Goal: Information Seeking & Learning: Learn about a topic

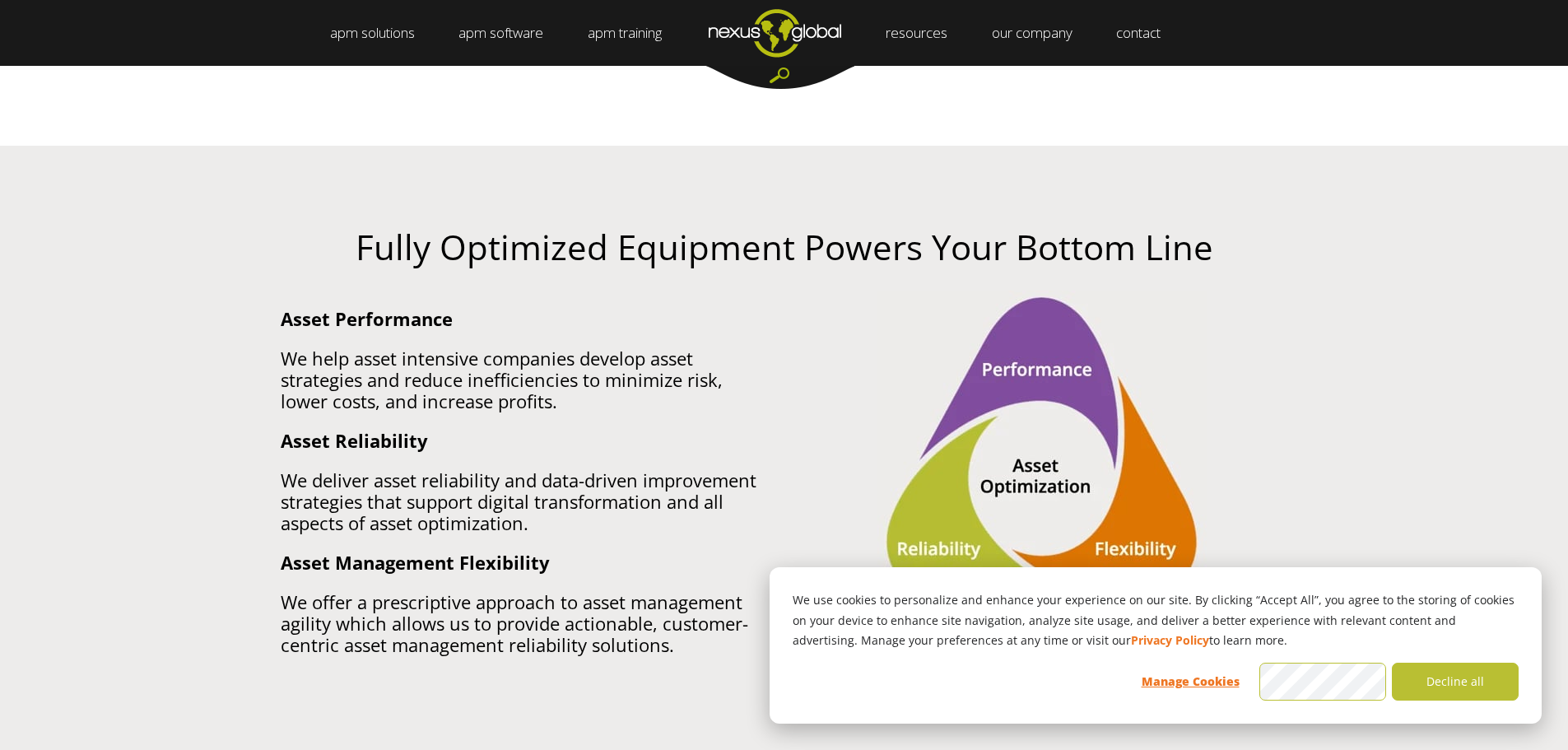
scroll to position [906, 0]
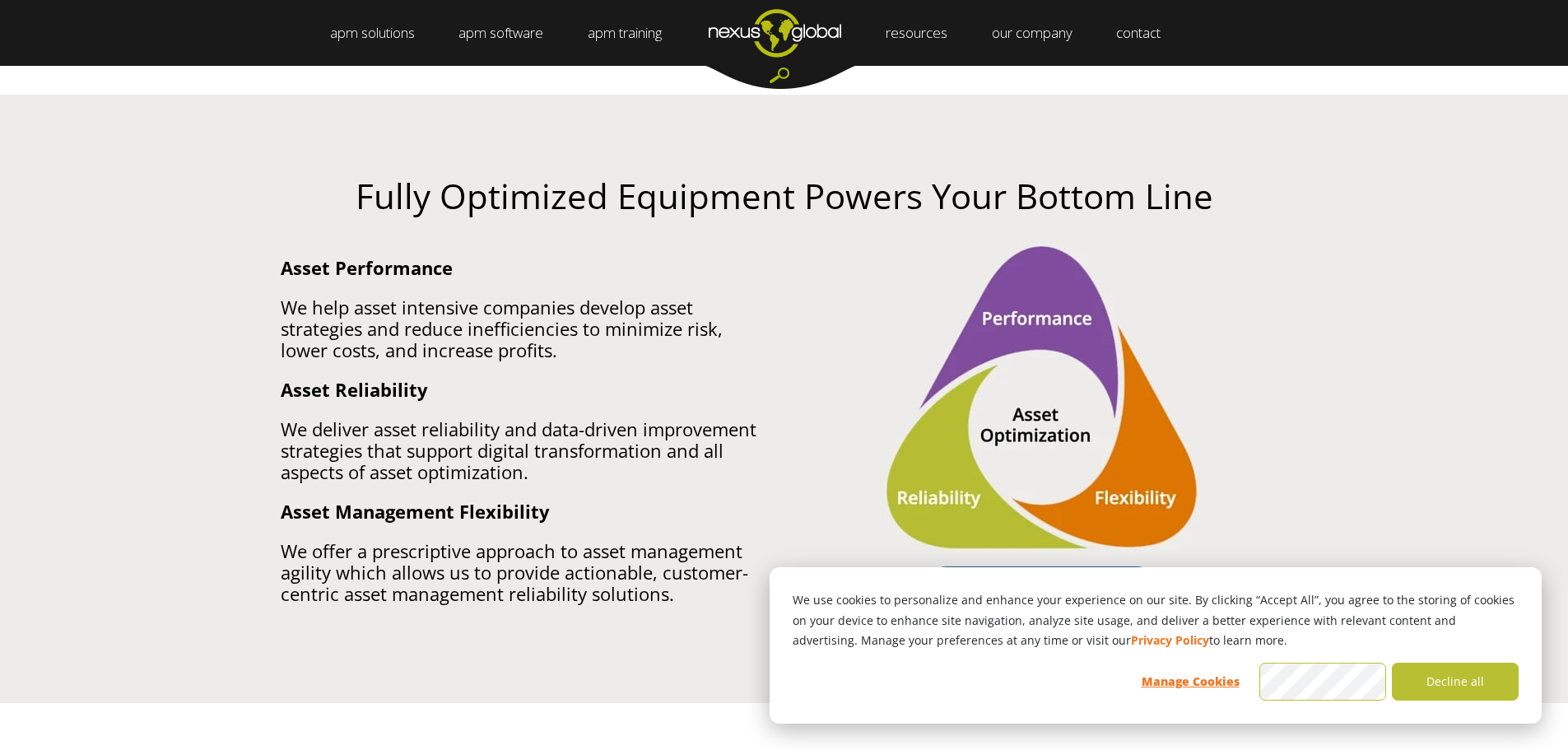
click at [476, 318] on p "We help asset intensive companies develop asset strategies and reduce inefficie…" at bounding box center [526, 328] width 491 height 64
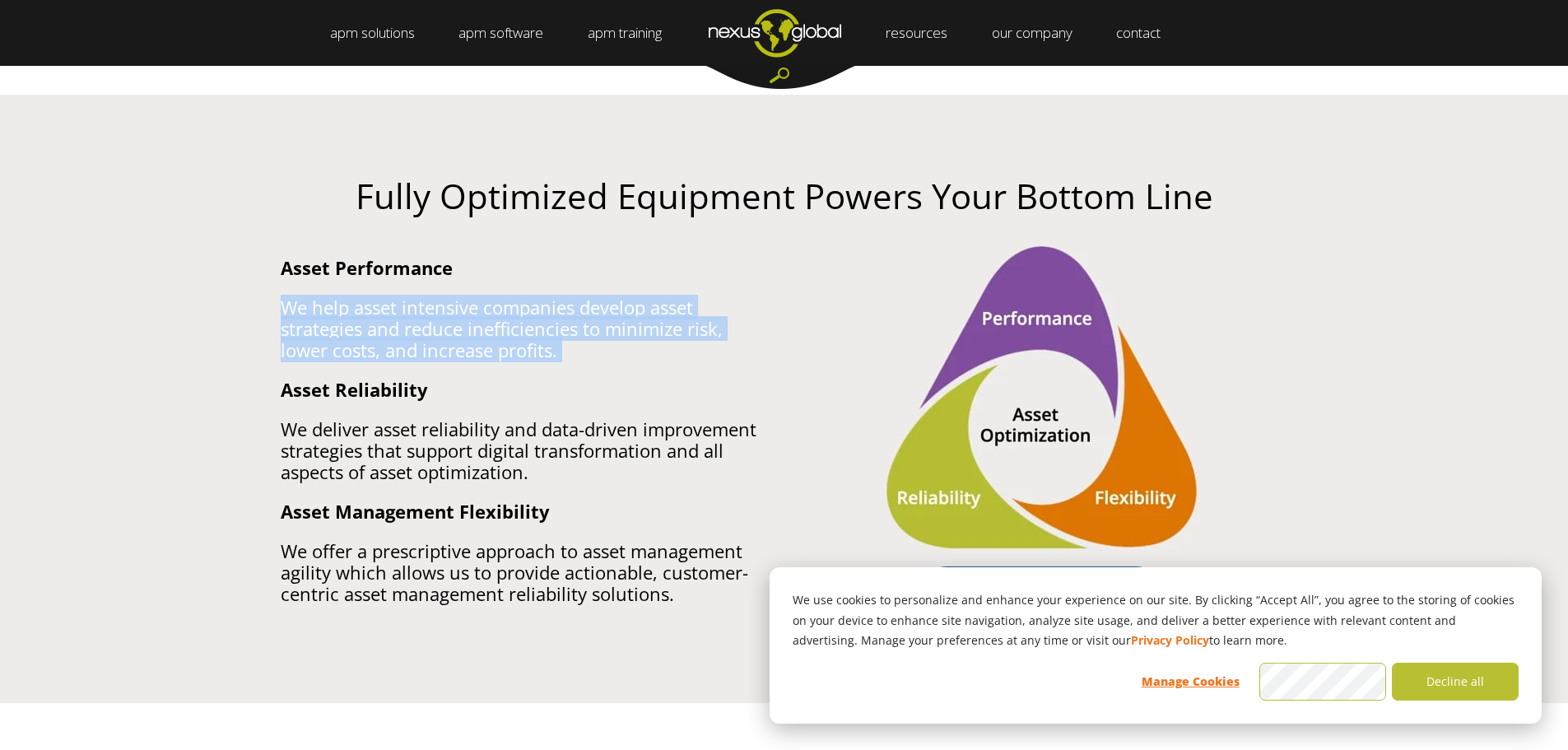
click at [476, 318] on p "We help asset intensive companies develop asset strategies and reduce inefficie…" at bounding box center [526, 328] width 491 height 64
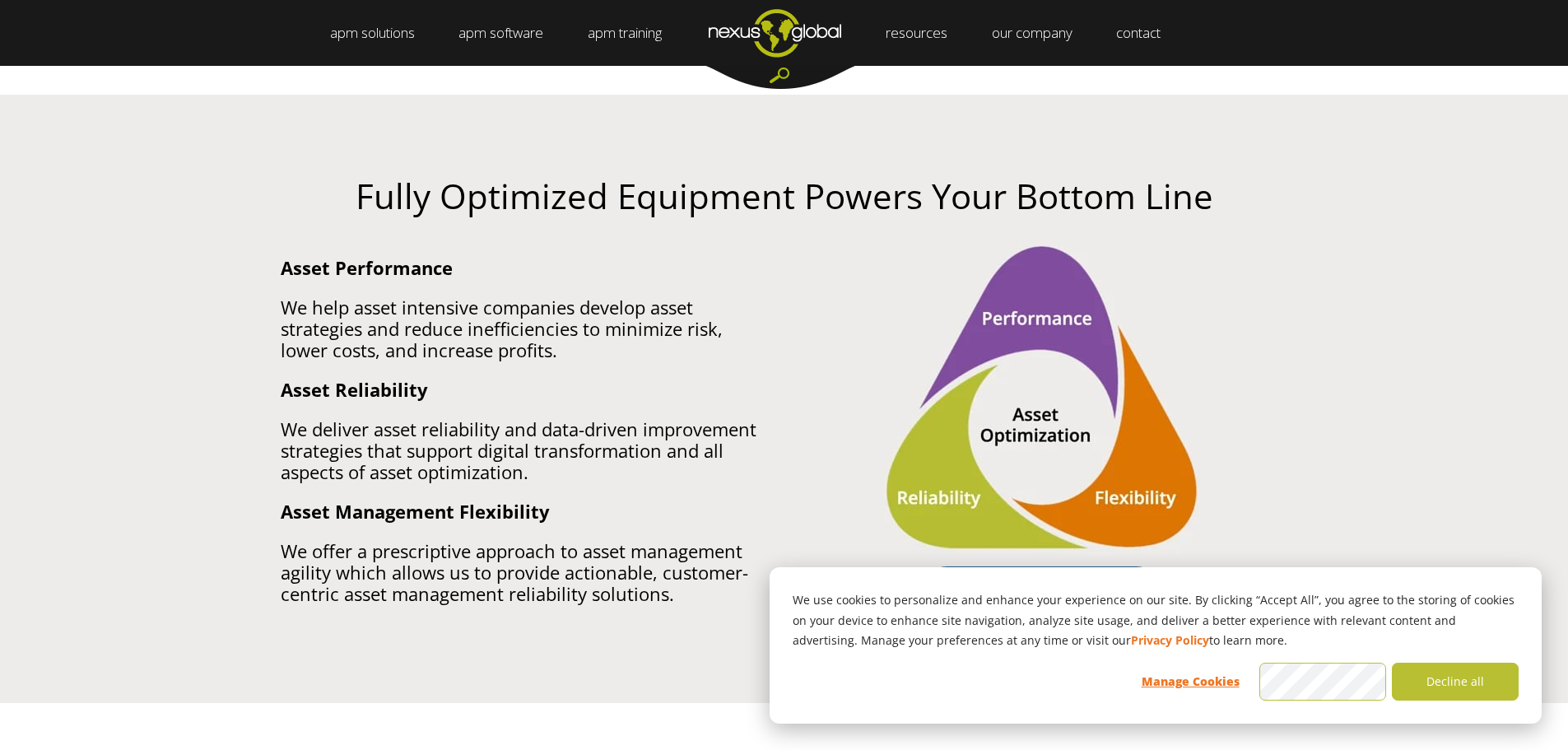
click at [509, 475] on p "We deliver asset reliability and data-driven improvement strategies that suppor…" at bounding box center [526, 450] width 491 height 64
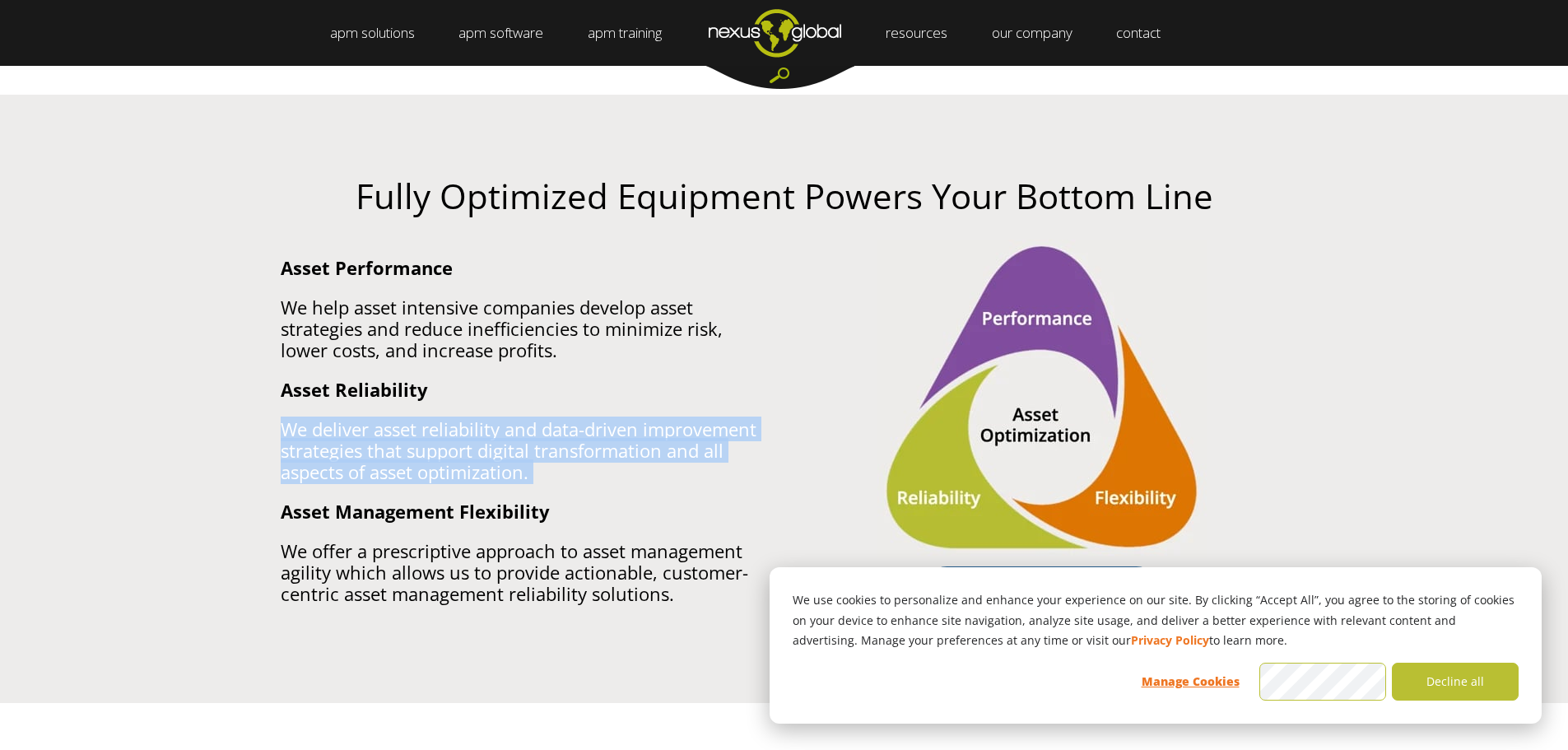
click at [509, 475] on p "We deliver asset reliability and data-driven improvement strategies that suppor…" at bounding box center [526, 450] width 491 height 64
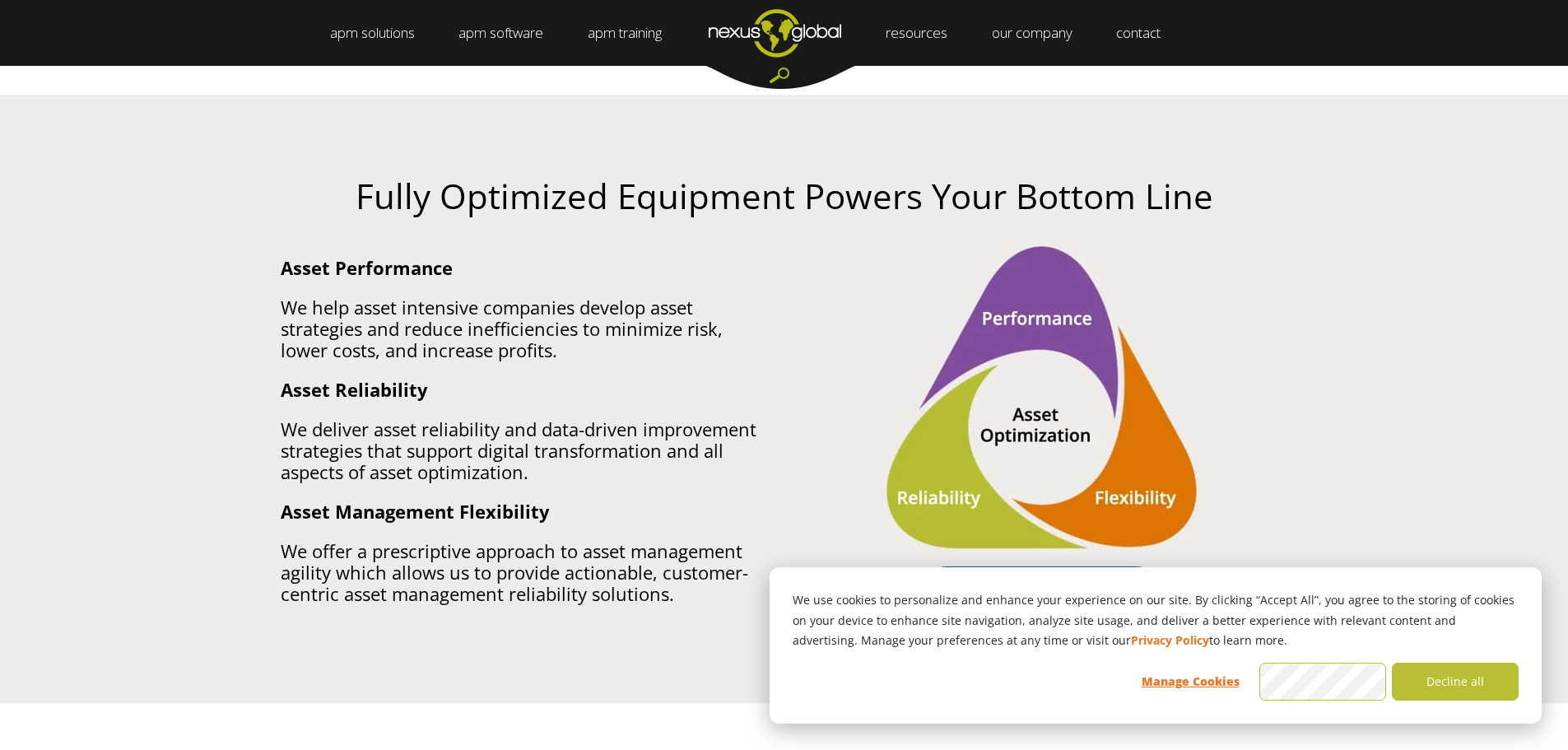
click at [521, 571] on p "We offer a prescriptive approach to asset management agility which allows us to…" at bounding box center [526, 572] width 491 height 64
click at [522, 571] on p "We offer a prescriptive approach to asset management agility which allows us to…" at bounding box center [526, 572] width 491 height 64
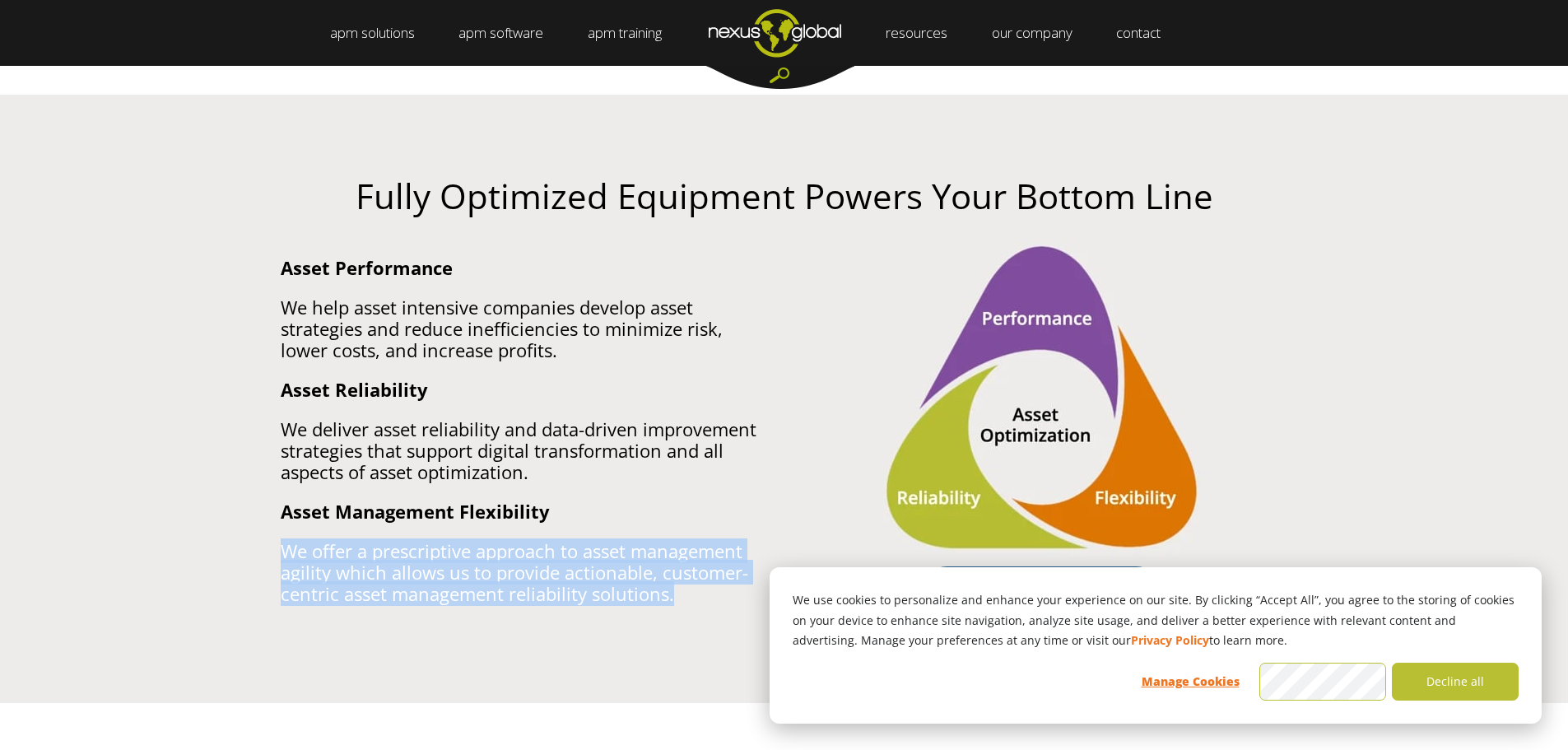
click at [522, 571] on p "We offer a prescriptive approach to asset management agility which allows us to…" at bounding box center [526, 572] width 491 height 64
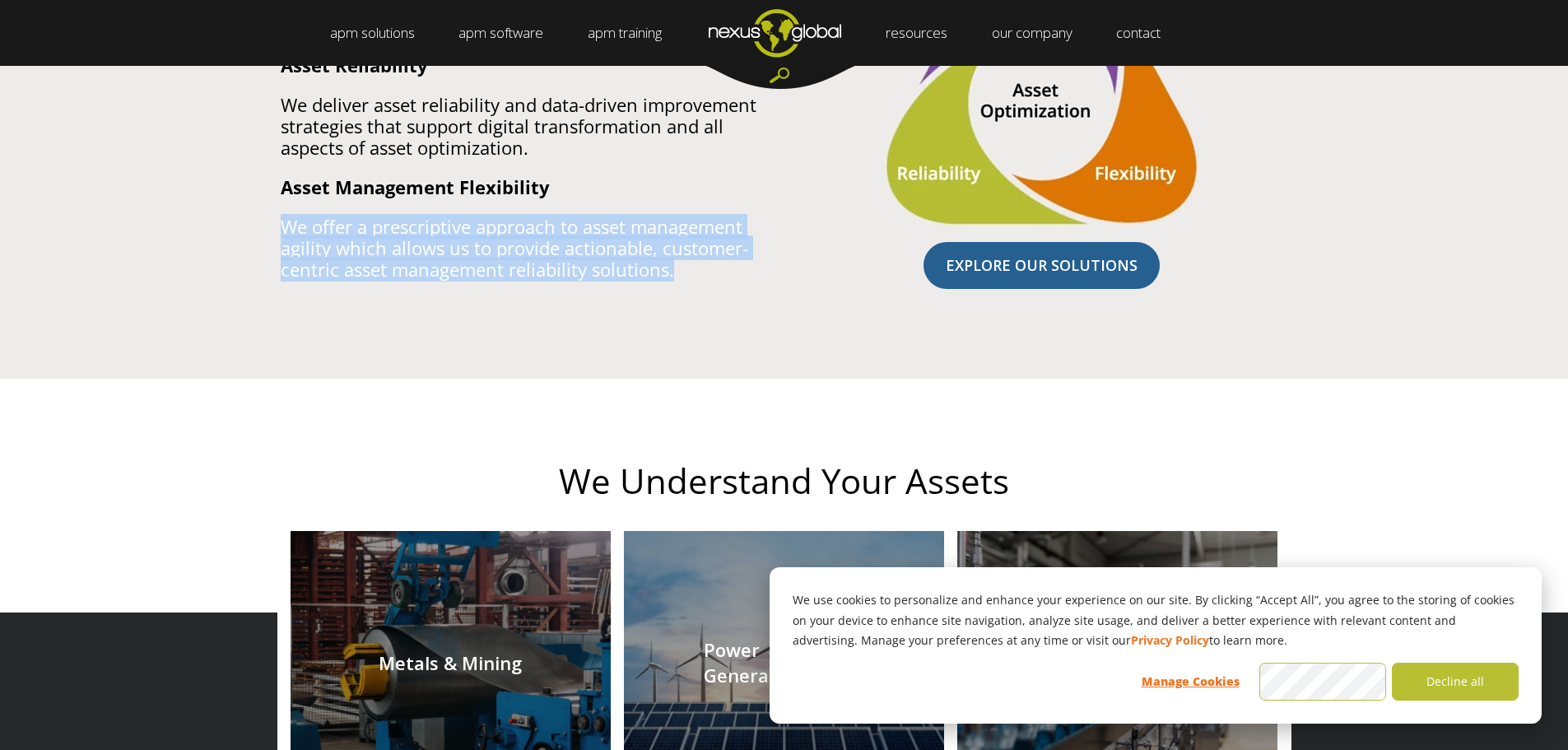
scroll to position [0, 0]
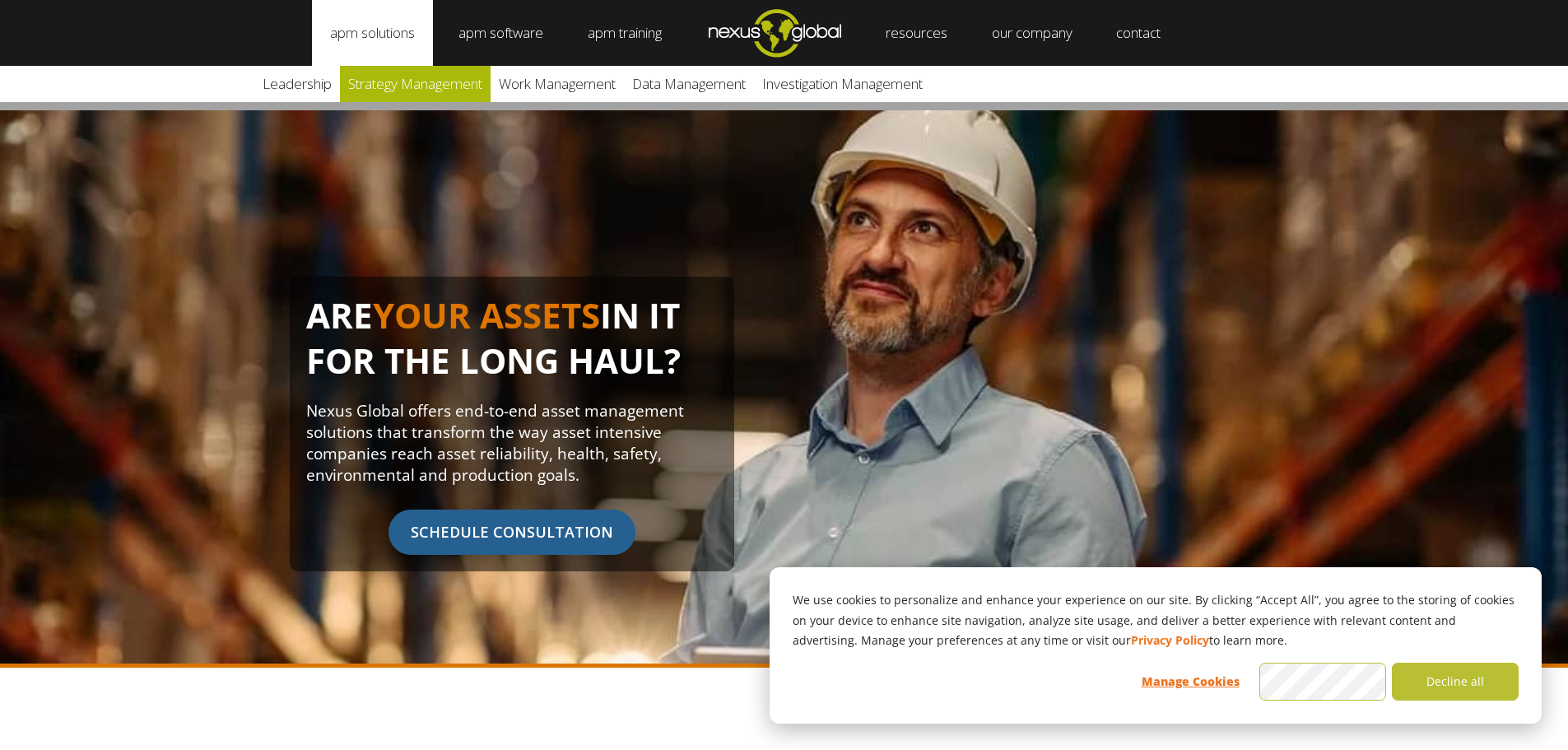
click at [454, 89] on link "Strategy Management" at bounding box center [415, 84] width 151 height 36
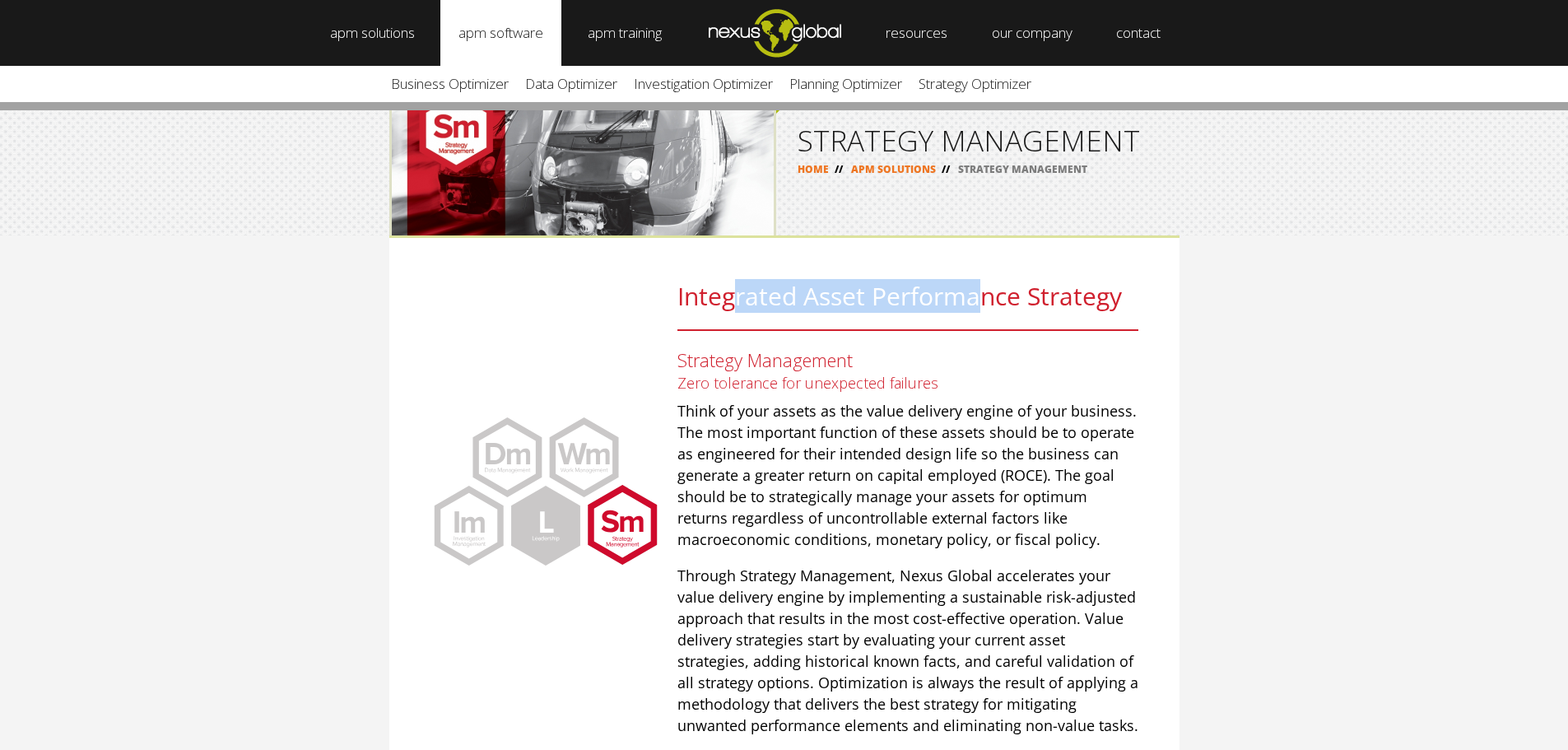
click at [524, 33] on link "apm software" at bounding box center [500, 33] width 121 height 66
click at [521, 37] on link "apm software" at bounding box center [500, 33] width 121 height 66
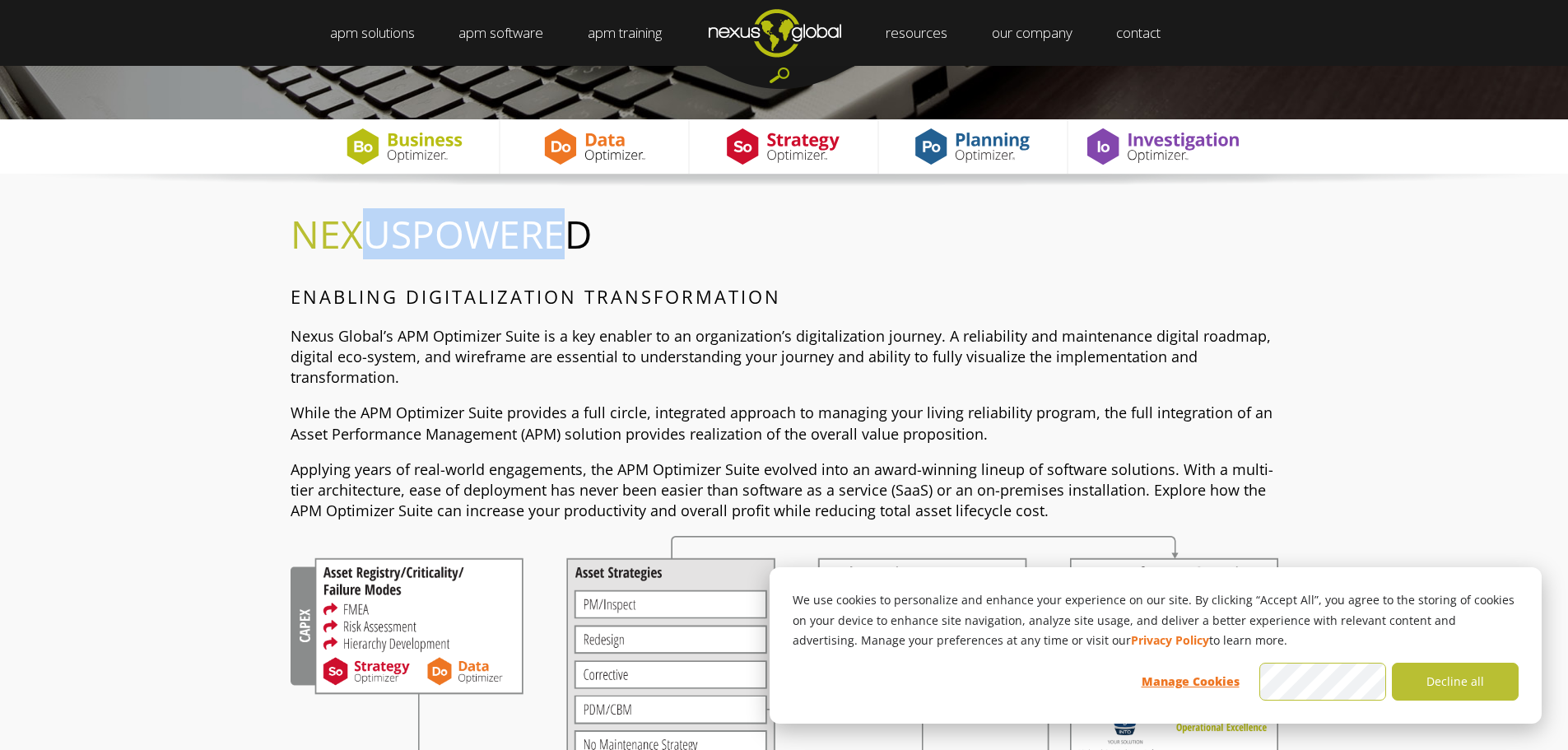
drag, startPoint x: 359, startPoint y: 240, endPoint x: 550, endPoint y: 246, distance: 191.1
click at [550, 246] on span "NEXUS POWERED" at bounding box center [441, 234] width 301 height 51
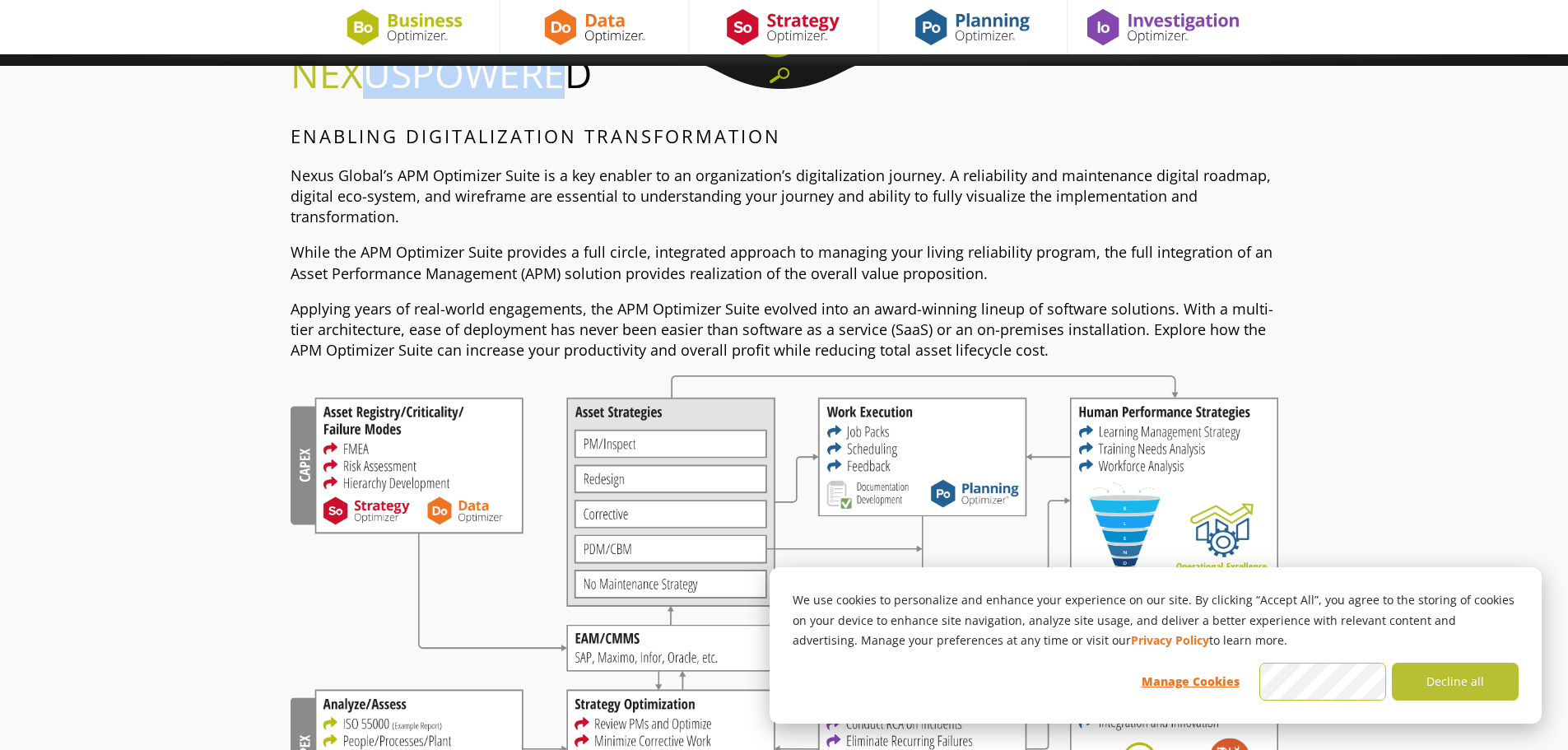
scroll to position [413, 0]
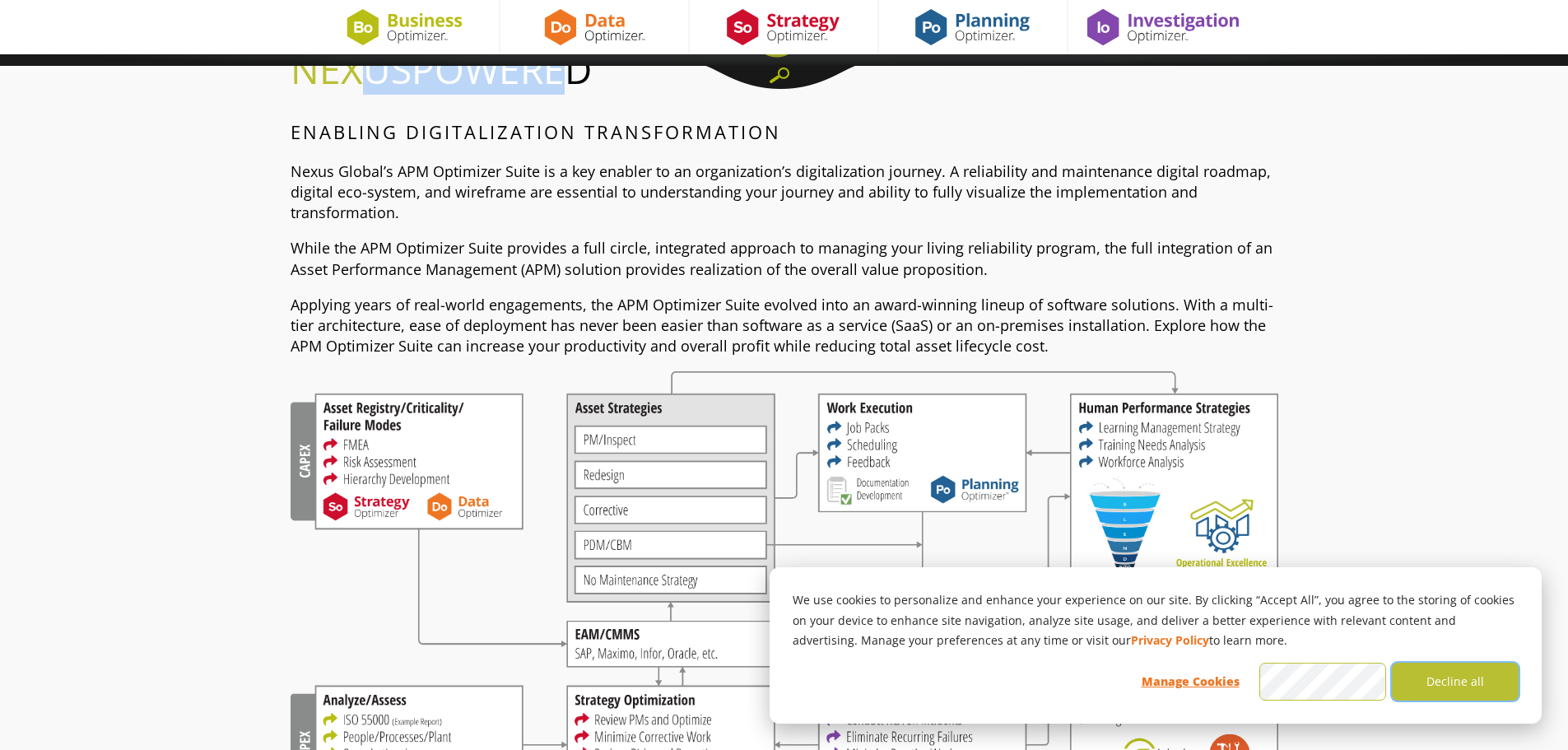
click at [1460, 690] on button "Decline all" at bounding box center [1455, 682] width 127 height 37
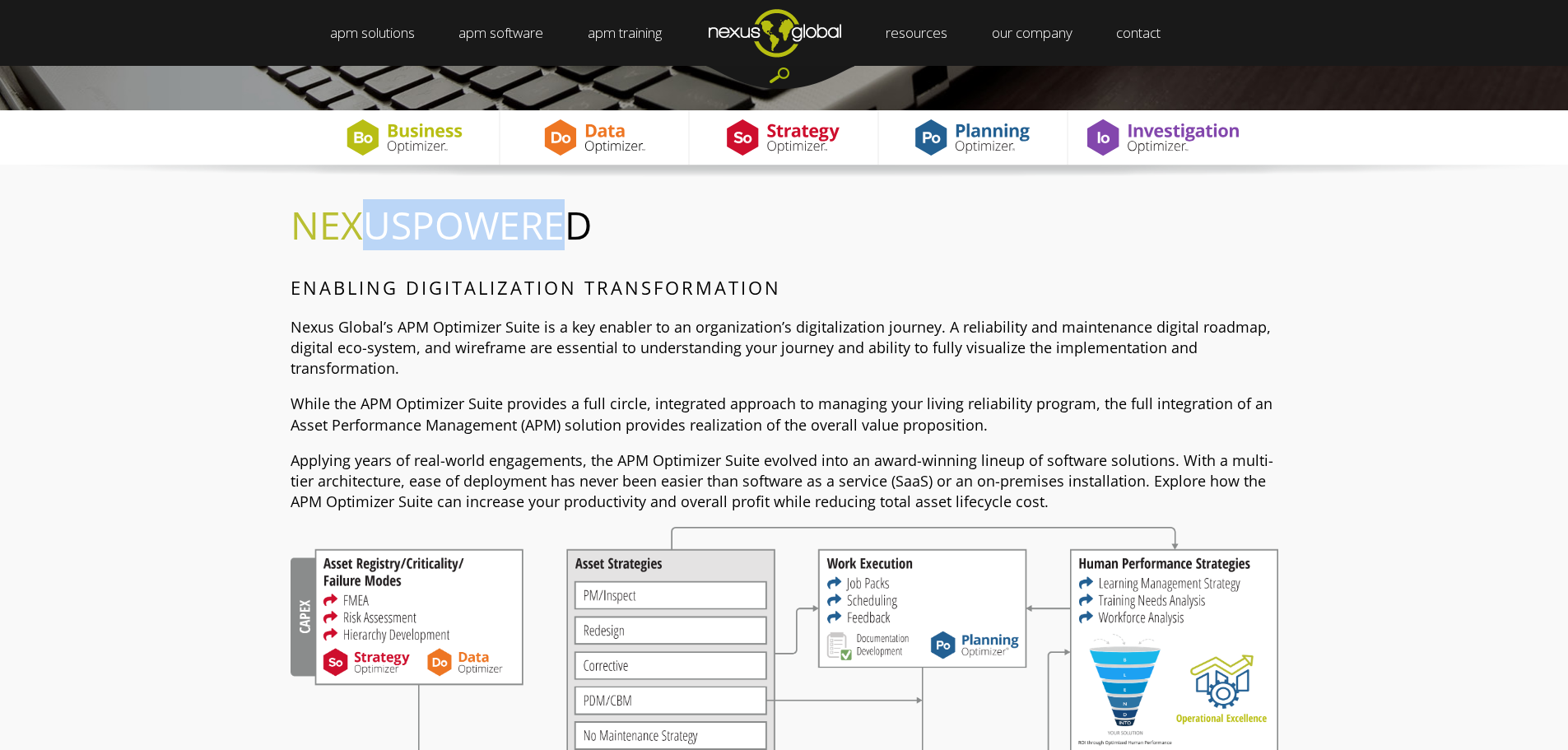
scroll to position [248, 0]
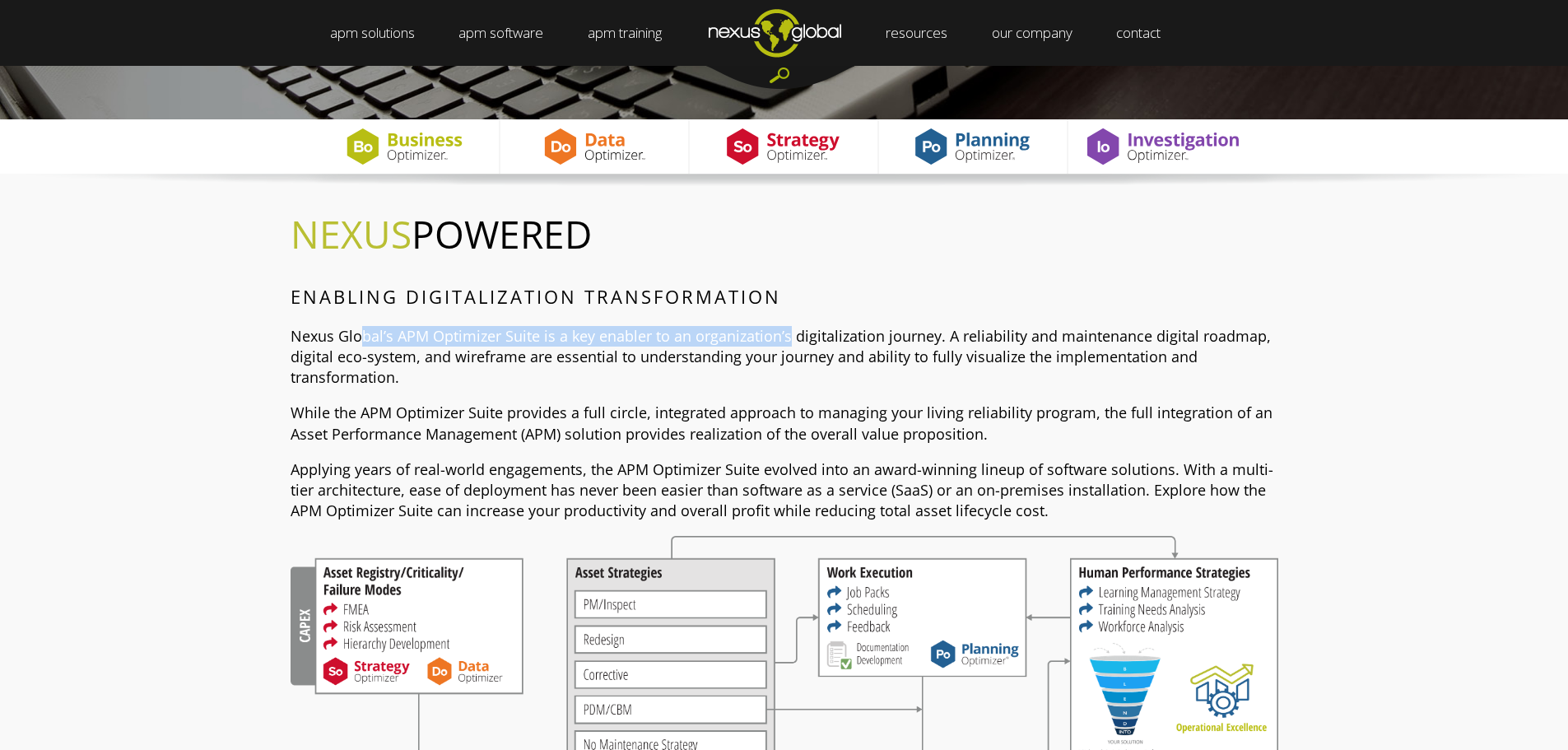
drag, startPoint x: 359, startPoint y: 338, endPoint x: 788, endPoint y: 332, distance: 429.0
click at [788, 332] on p "Nexus Global’s APM Optimizer Suite is a key enabler to an organization’s digita…" at bounding box center [784, 358] width 988 height 63
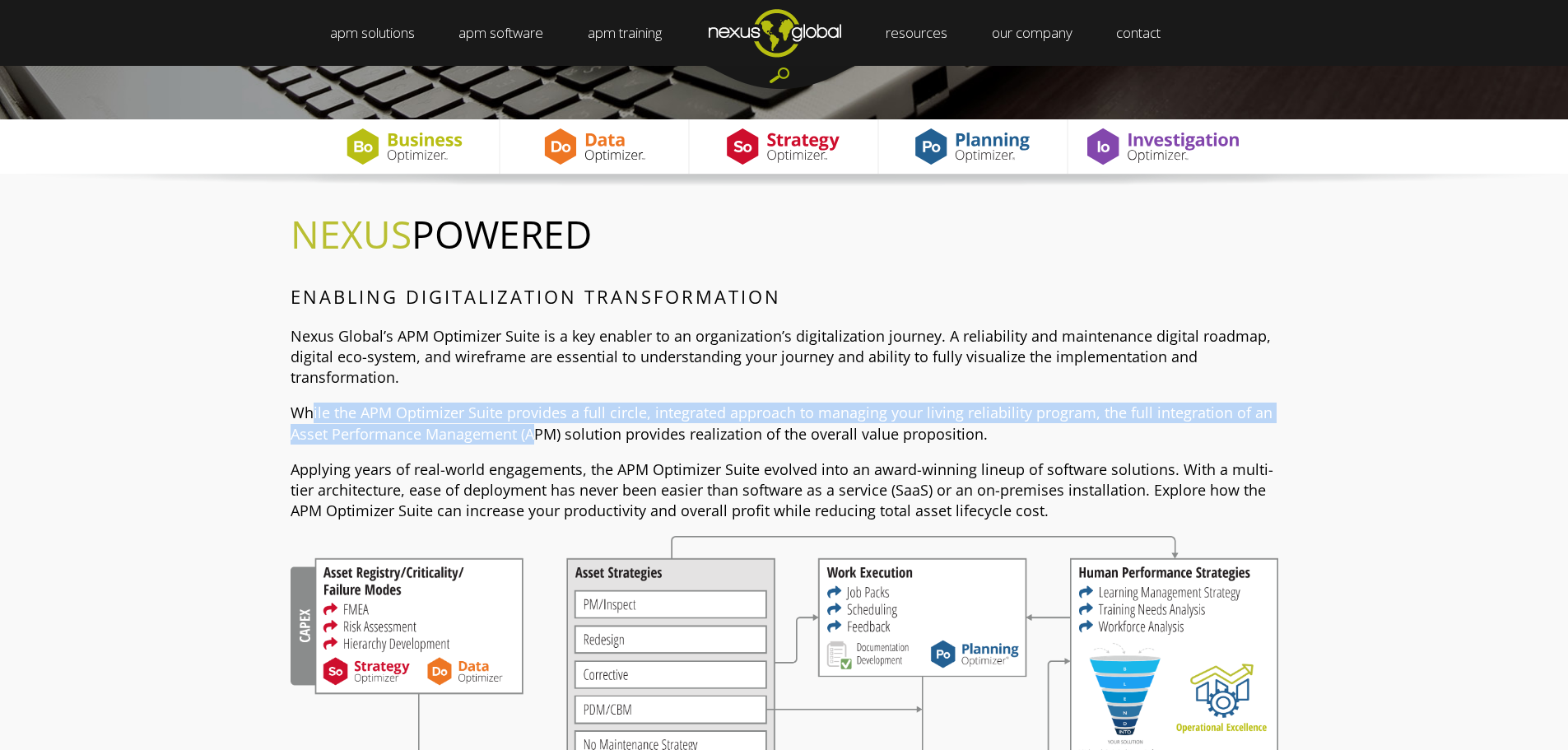
drag, startPoint x: 312, startPoint y: 418, endPoint x: 535, endPoint y: 441, distance: 224.2
click at [535, 441] on p "While the APM Optimizer Suite provides a full circle, integrated approach to ma…" at bounding box center [784, 424] width 988 height 41
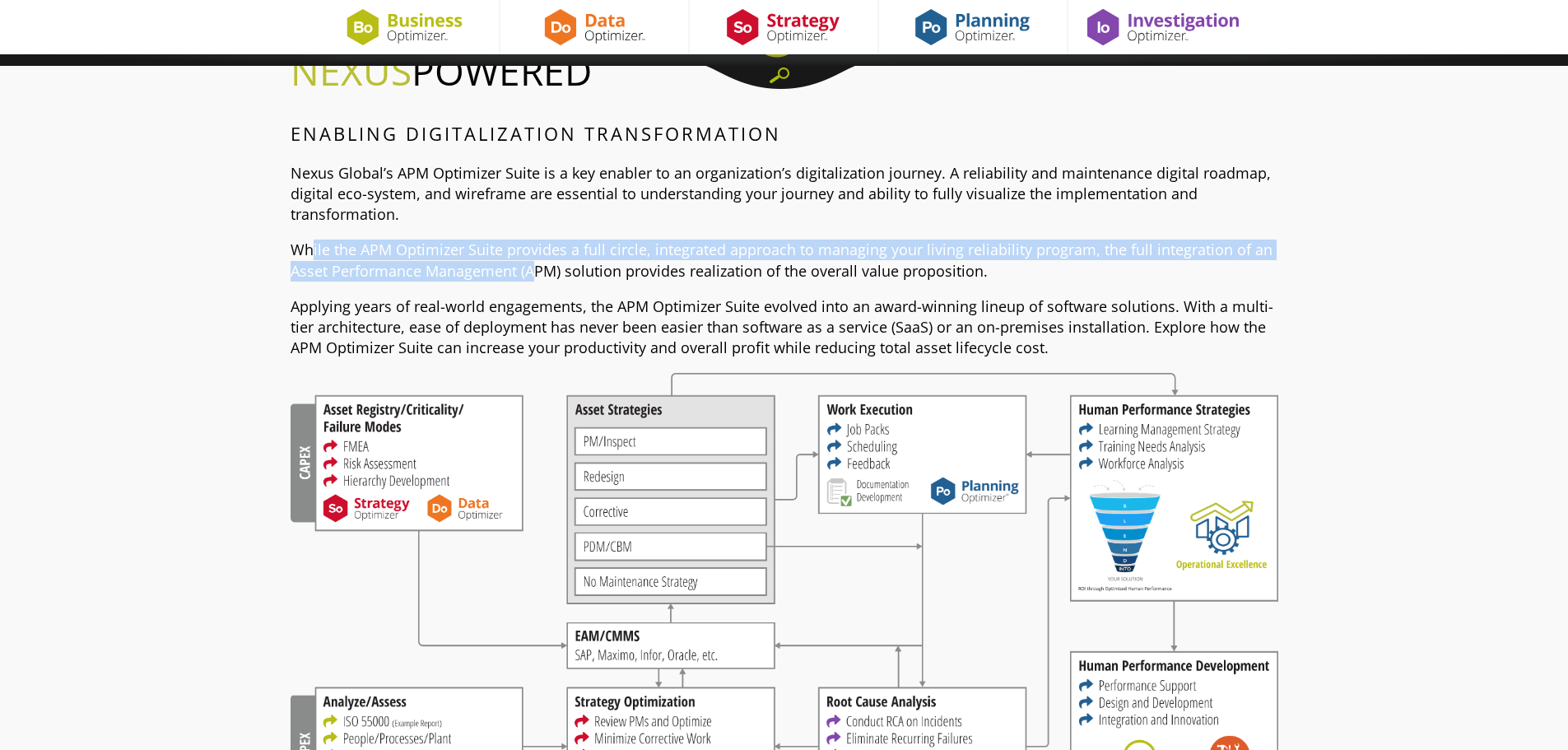
scroll to position [413, 0]
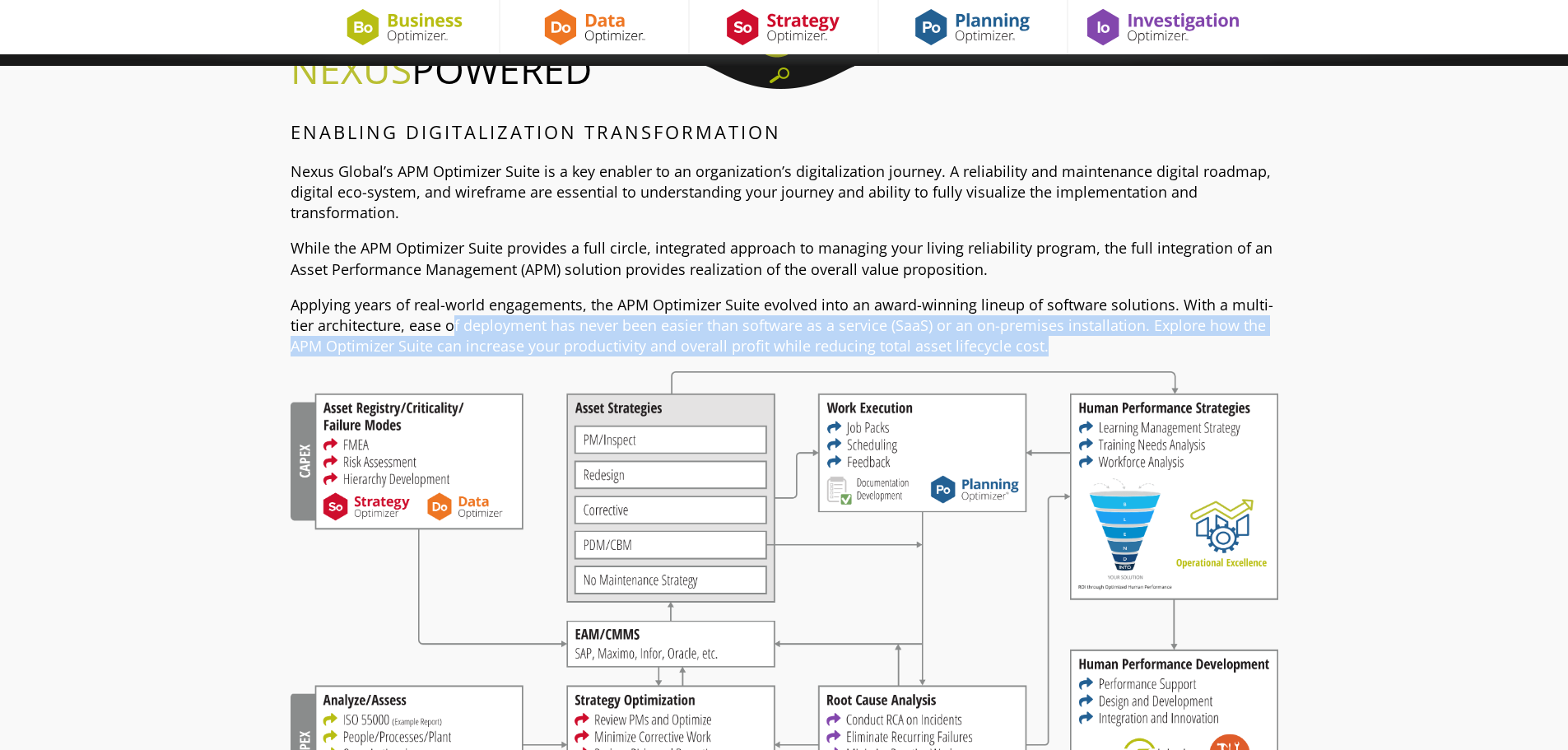
drag, startPoint x: 450, startPoint y: 317, endPoint x: 1072, endPoint y: 340, distance: 622.4
click at [1072, 340] on p "Applying years of real-world engagements, the APM Optimizer Suite evolved into …" at bounding box center [784, 326] width 988 height 63
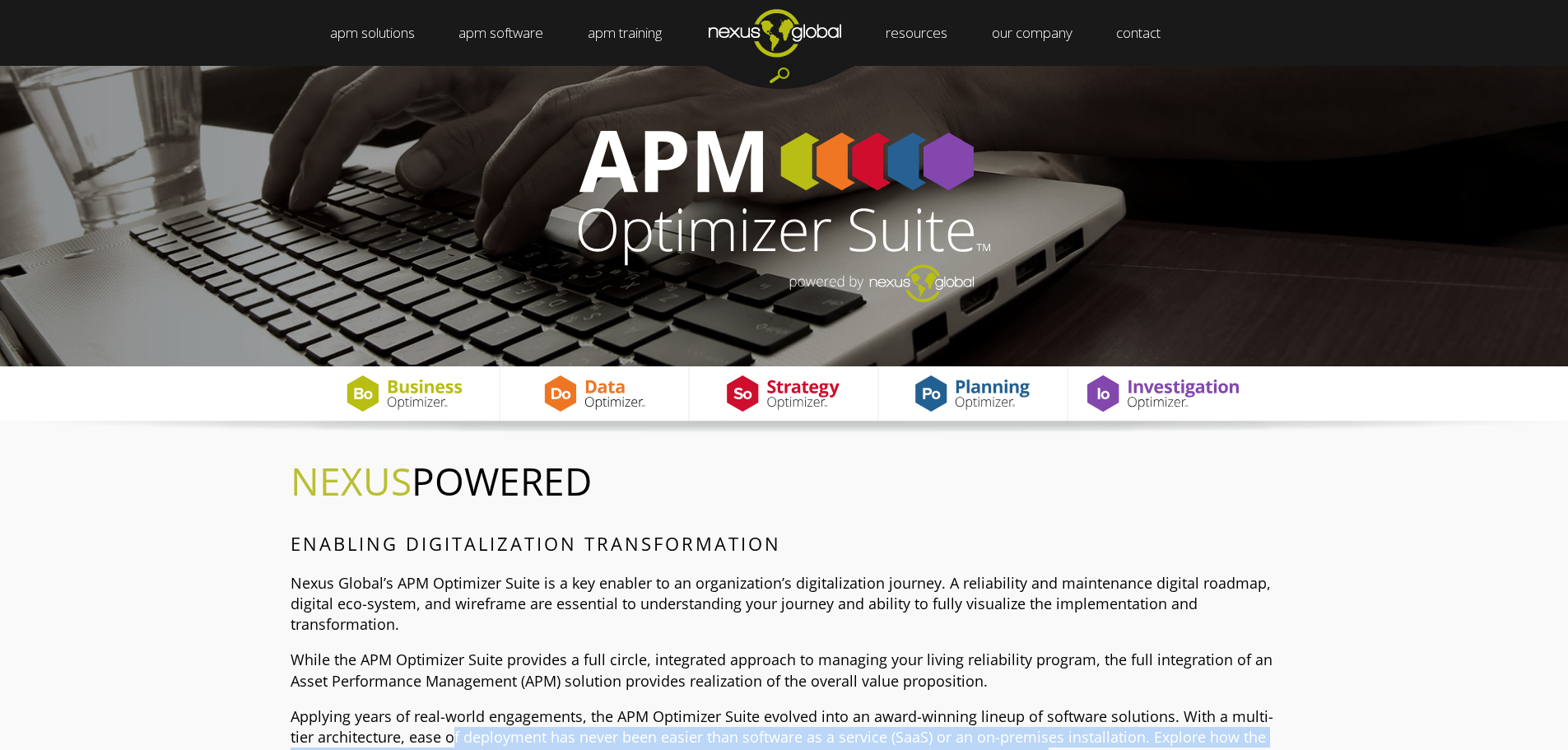
scroll to position [0, 0]
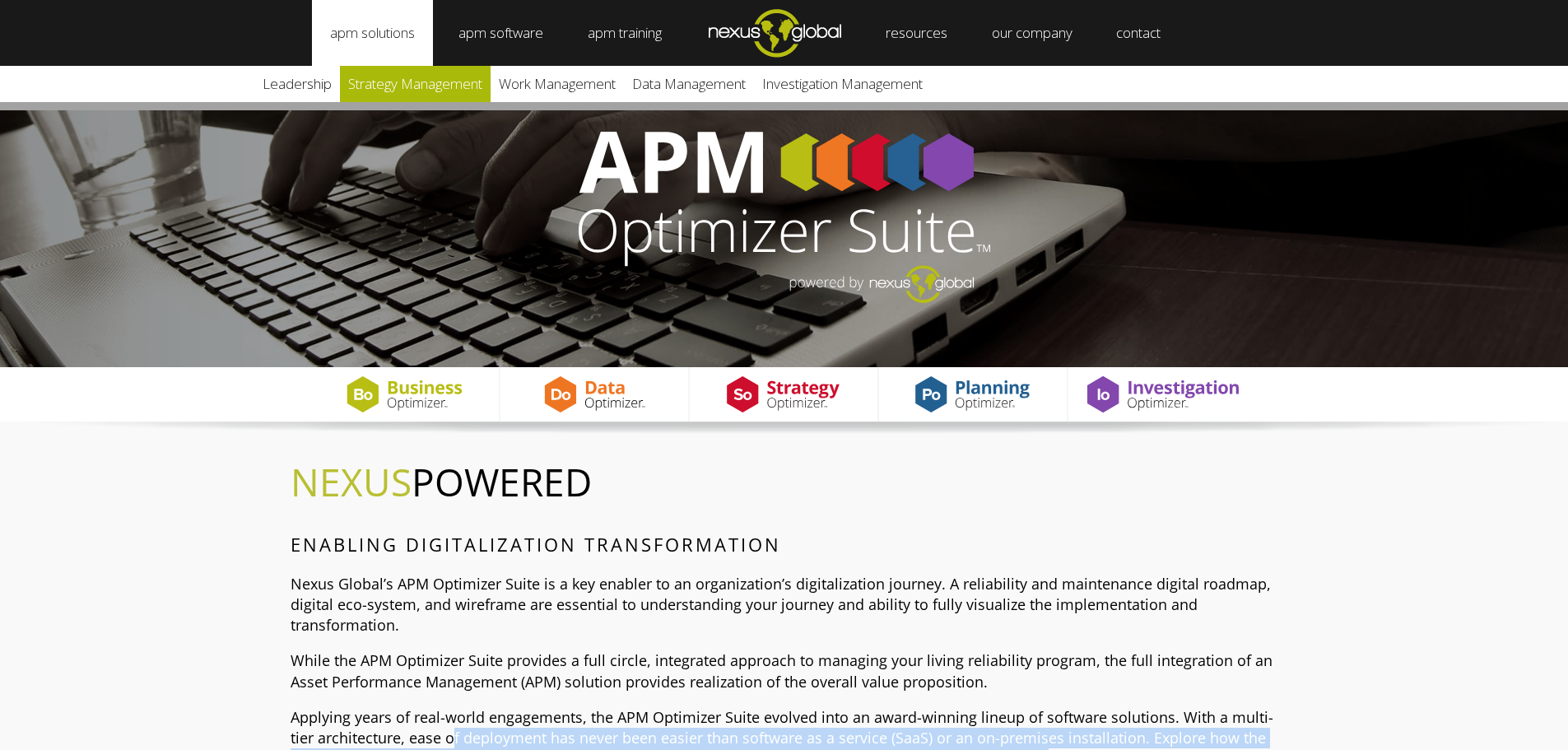
click at [423, 89] on link "Strategy Management" at bounding box center [415, 84] width 151 height 36
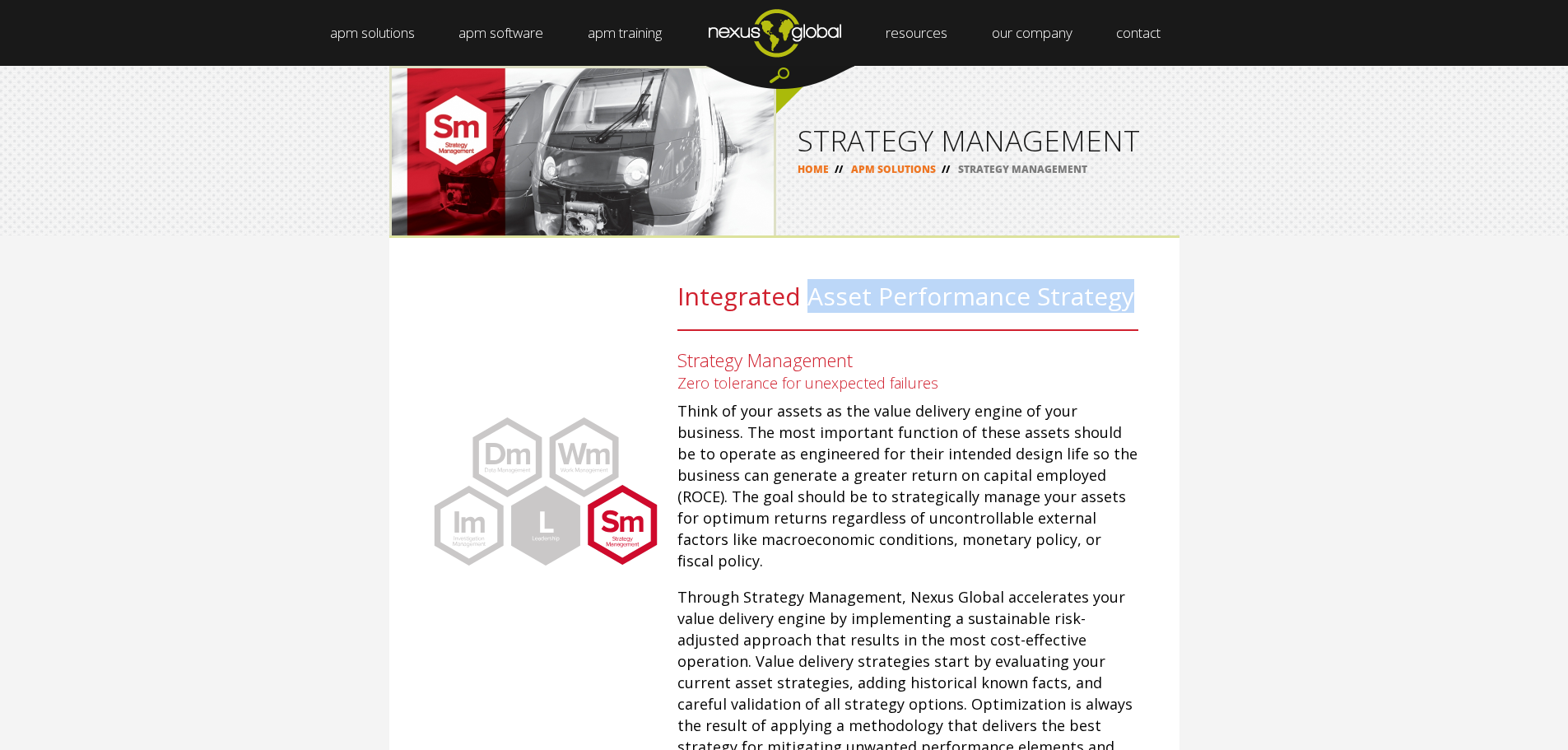
drag, startPoint x: 810, startPoint y: 284, endPoint x: 1128, endPoint y: 288, distance: 318.0
click at [1128, 288] on h2 "Integrated Asset Performance Strategy" at bounding box center [908, 305] width 461 height 52
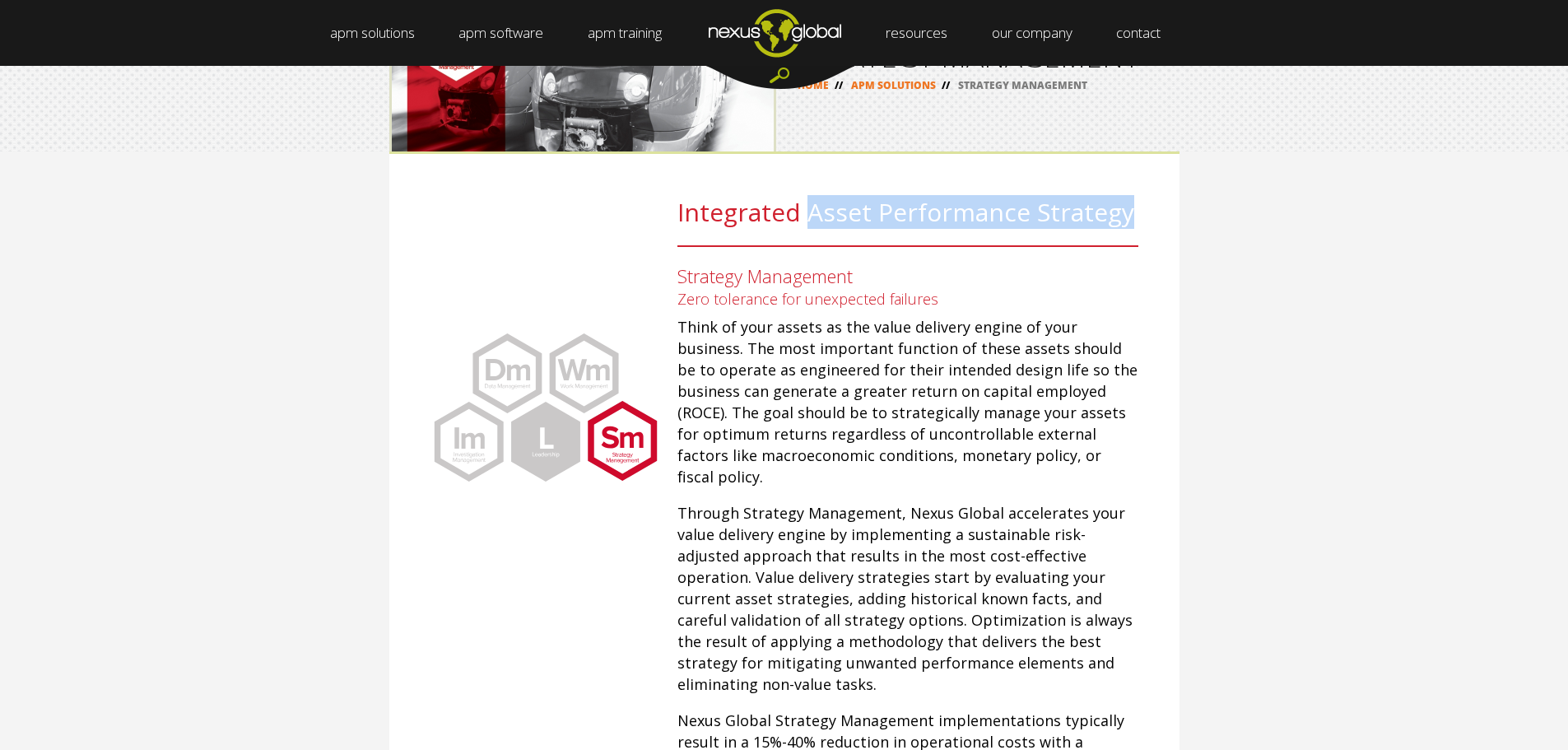
scroll to position [83, 0]
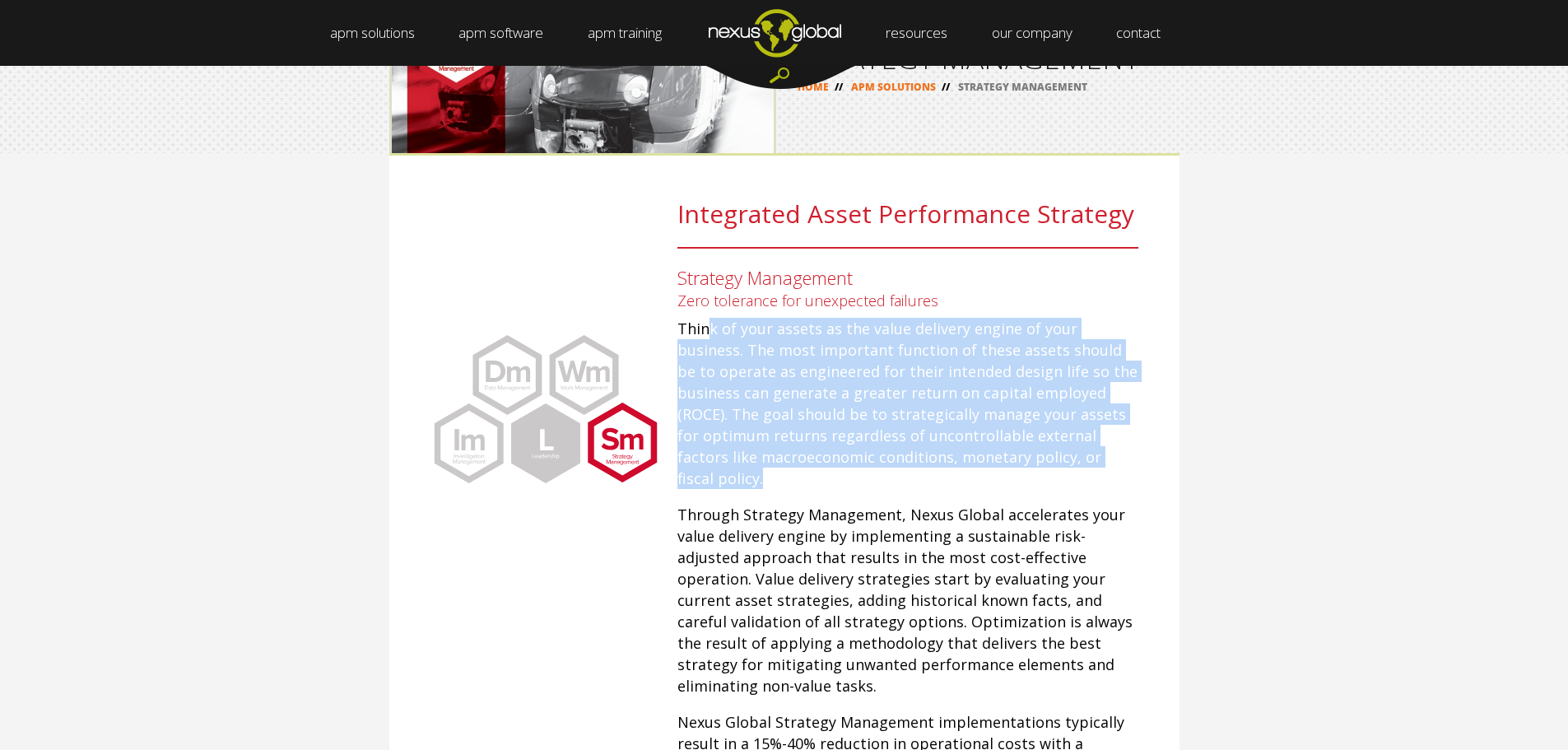
drag, startPoint x: 775, startPoint y: 325, endPoint x: 1138, endPoint y: 455, distance: 385.6
click at [1138, 455] on p "Think of your assets as the value delivery engine of your business. The most im…" at bounding box center [908, 404] width 461 height 171
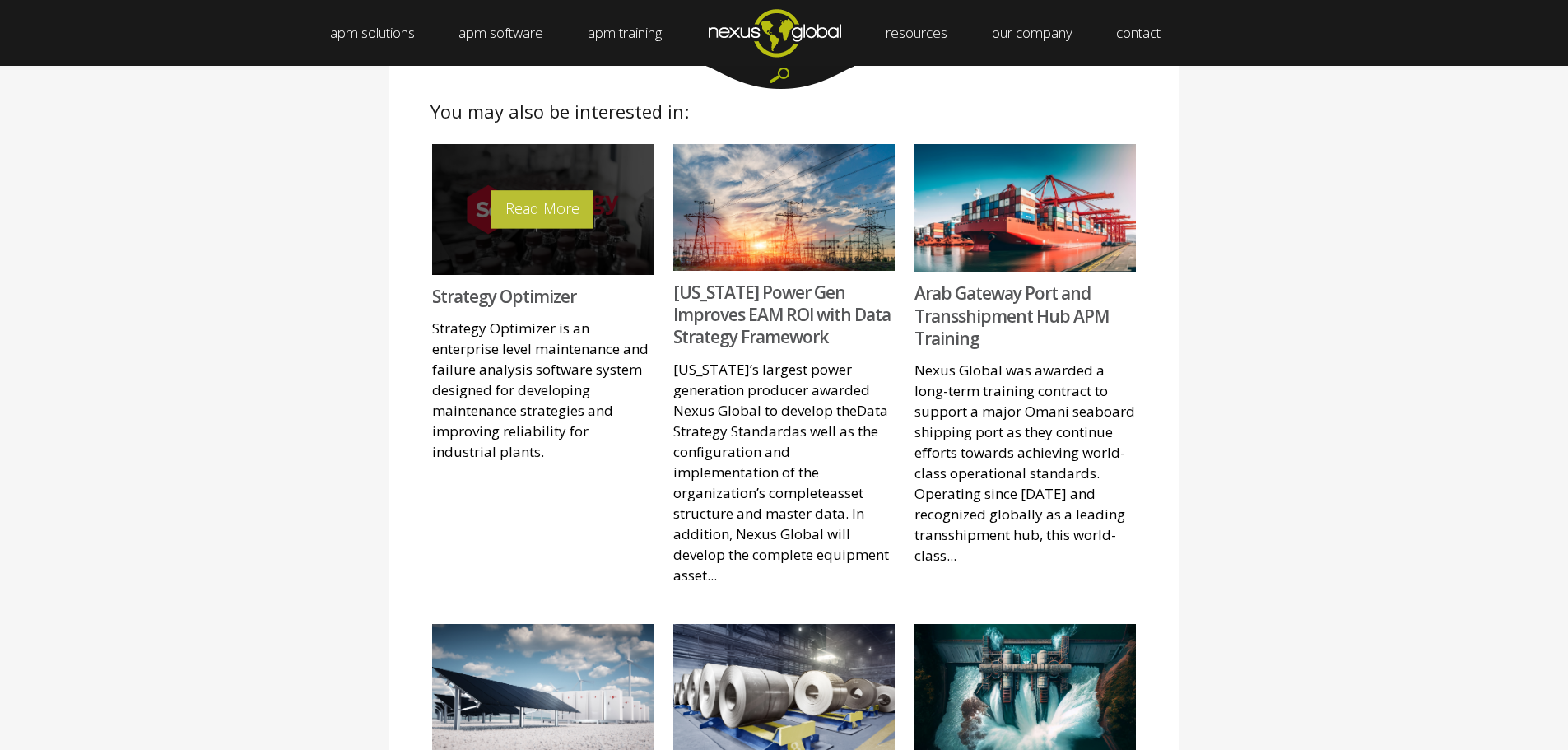
scroll to position [824, 0]
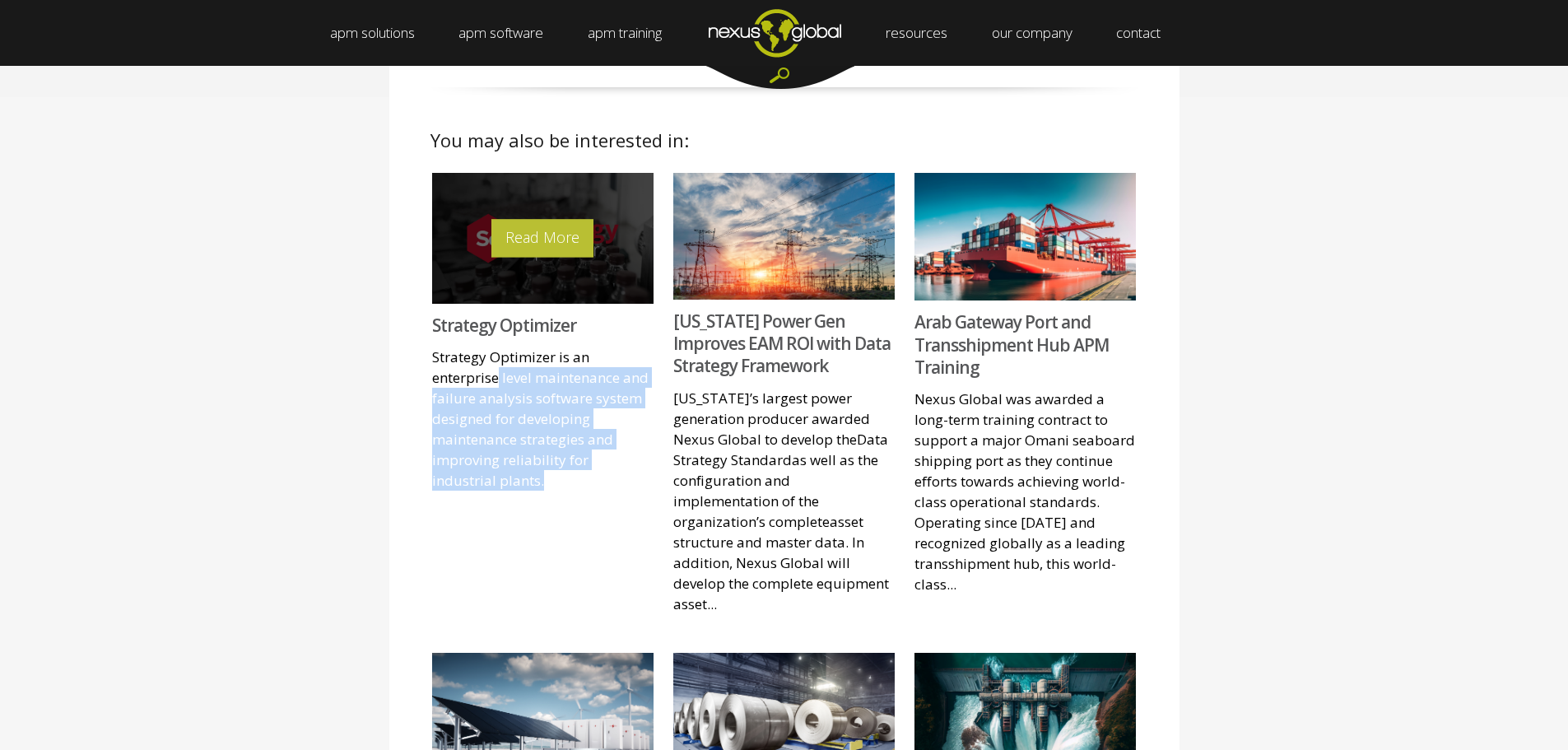
drag, startPoint x: 495, startPoint y: 336, endPoint x: 634, endPoint y: 431, distance: 168.4
click at [634, 431] on p "Strategy Optimizer is an enterprise level maintenance and failure analysis soft…" at bounding box center [543, 419] width 222 height 144
click at [569, 427] on span "Strategy Optimizer is an enterprise level maintenance and failure analysis soft…" at bounding box center [541, 419] width 217 height 143
drag, startPoint x: 448, startPoint y: 336, endPoint x: 500, endPoint y: 443, distance: 119.0
click at [500, 443] on p "Strategy Optimizer is an enterprise level maintenance and failure analysis soft…" at bounding box center [543, 419] width 222 height 144
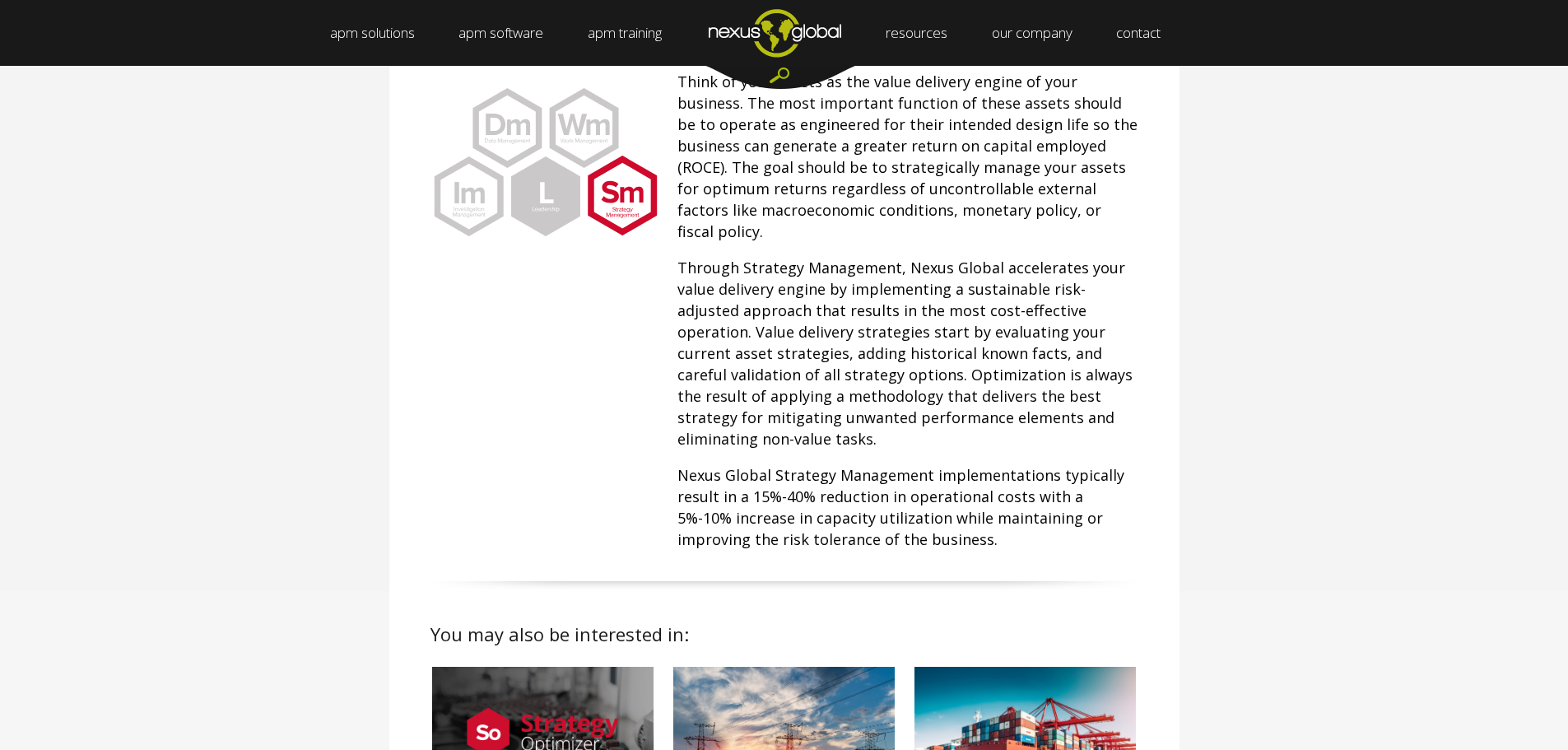
scroll to position [0, 0]
